Goal: Find specific page/section: Find specific page/section

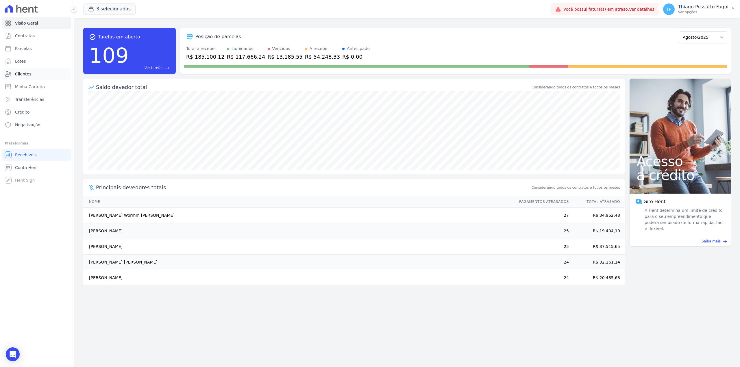
click at [36, 70] on link "Clientes" at bounding box center [36, 74] width 69 height 12
click at [106, 6] on button "3 selecionados" at bounding box center [109, 8] width 52 height 11
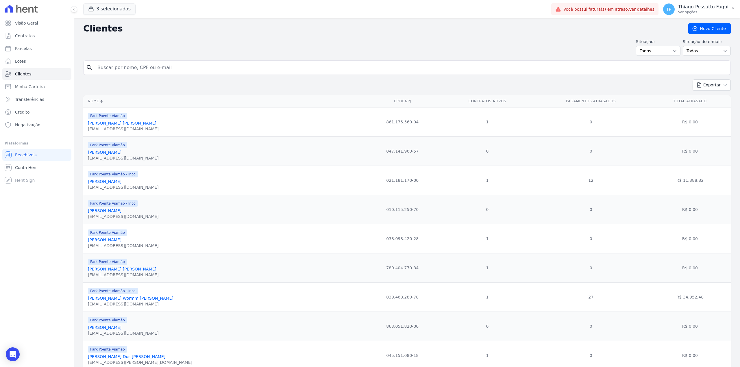
click at [107, 17] on div "3 selecionados Apice Incorporadora Arty Park - Gravatai Arty Park - JPI RESIDEN…" at bounding box center [316, 9] width 466 height 19
click at [103, 14] on button "3 selecionados" at bounding box center [109, 8] width 52 height 11
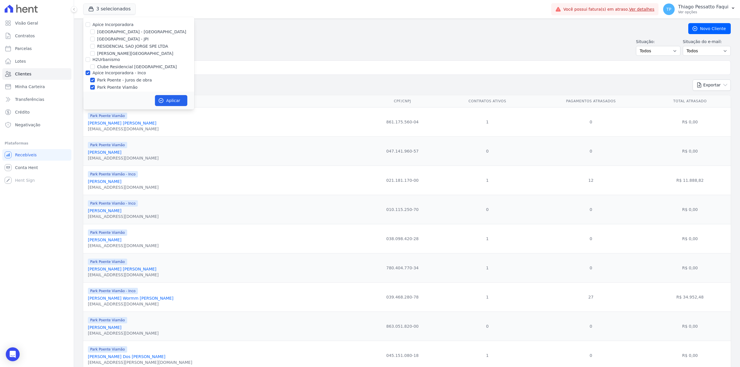
click at [99, 30] on label "[GEOGRAPHIC_DATA] - [GEOGRAPHIC_DATA]" at bounding box center [141, 32] width 89 height 6
click at [95, 30] on input "[GEOGRAPHIC_DATA] - [GEOGRAPHIC_DATA]" at bounding box center [92, 31] width 5 height 5
checkbox input "true"
click at [165, 100] on button "Aplicar" at bounding box center [171, 100] width 32 height 11
click at [261, 72] on input "search" at bounding box center [411, 68] width 634 height 12
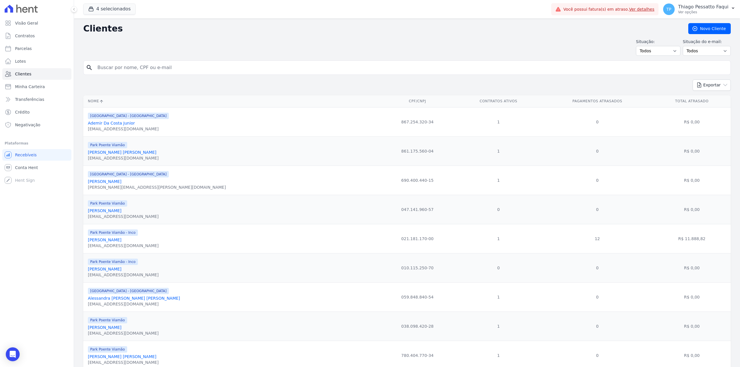
click at [261, 83] on div "Exportar PDF CSV Dimob 2024" at bounding box center [407, 88] width 648 height 16
click at [216, 66] on input "search" at bounding box center [411, 68] width 634 height 12
type input "julio cesa"
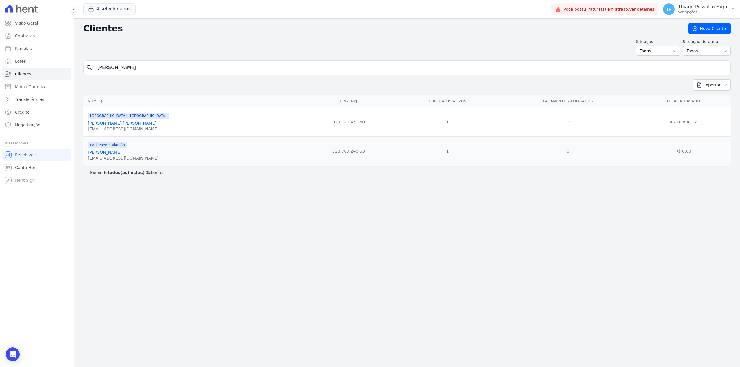
click at [124, 123] on link "Julio Cesar Azevedo Da Silva" at bounding box center [122, 123] width 69 height 5
